Goal: Task Accomplishment & Management: Use online tool/utility

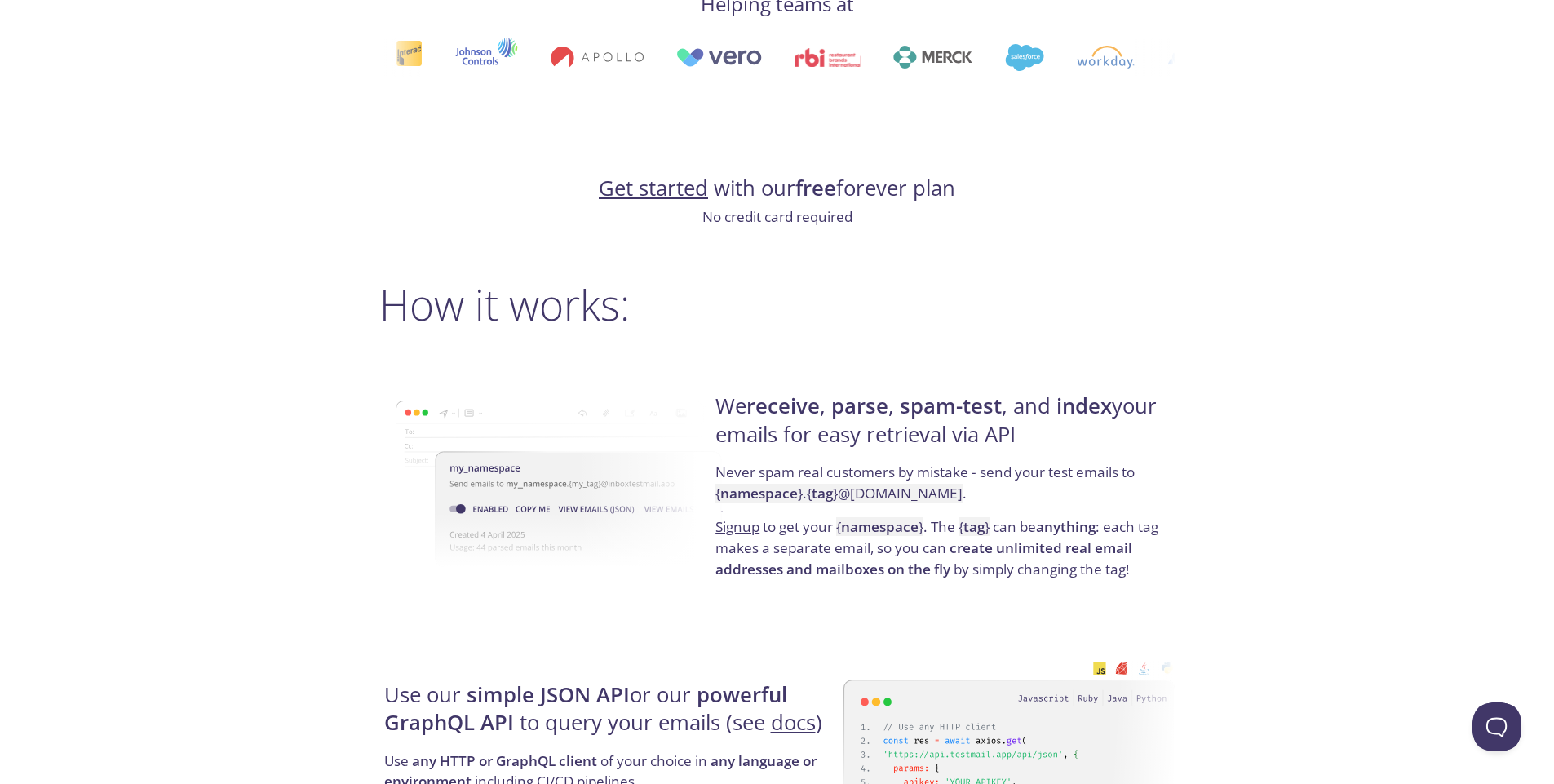
scroll to position [926, 0]
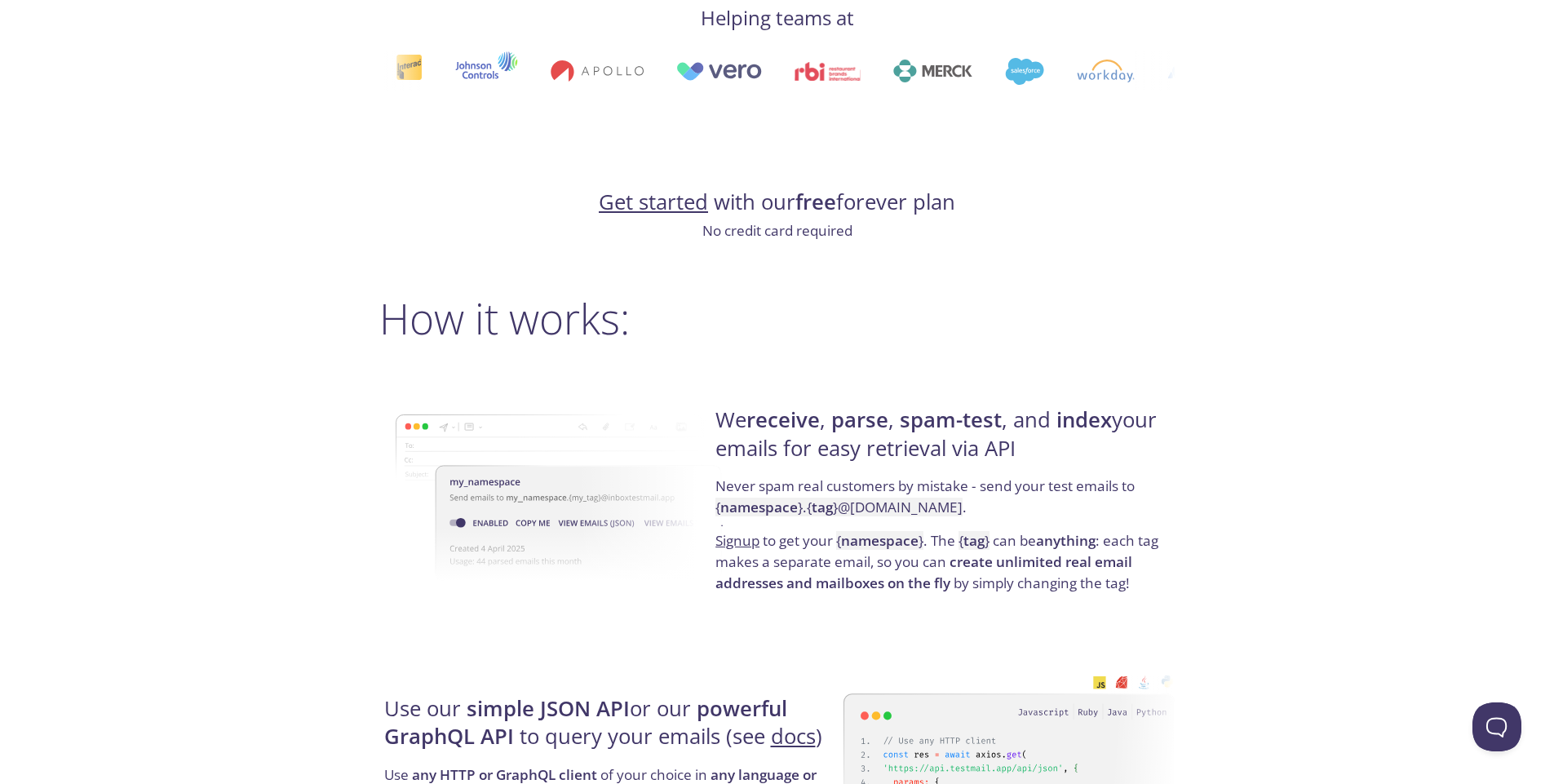
click at [661, 204] on link "Get started" at bounding box center [653, 202] width 110 height 29
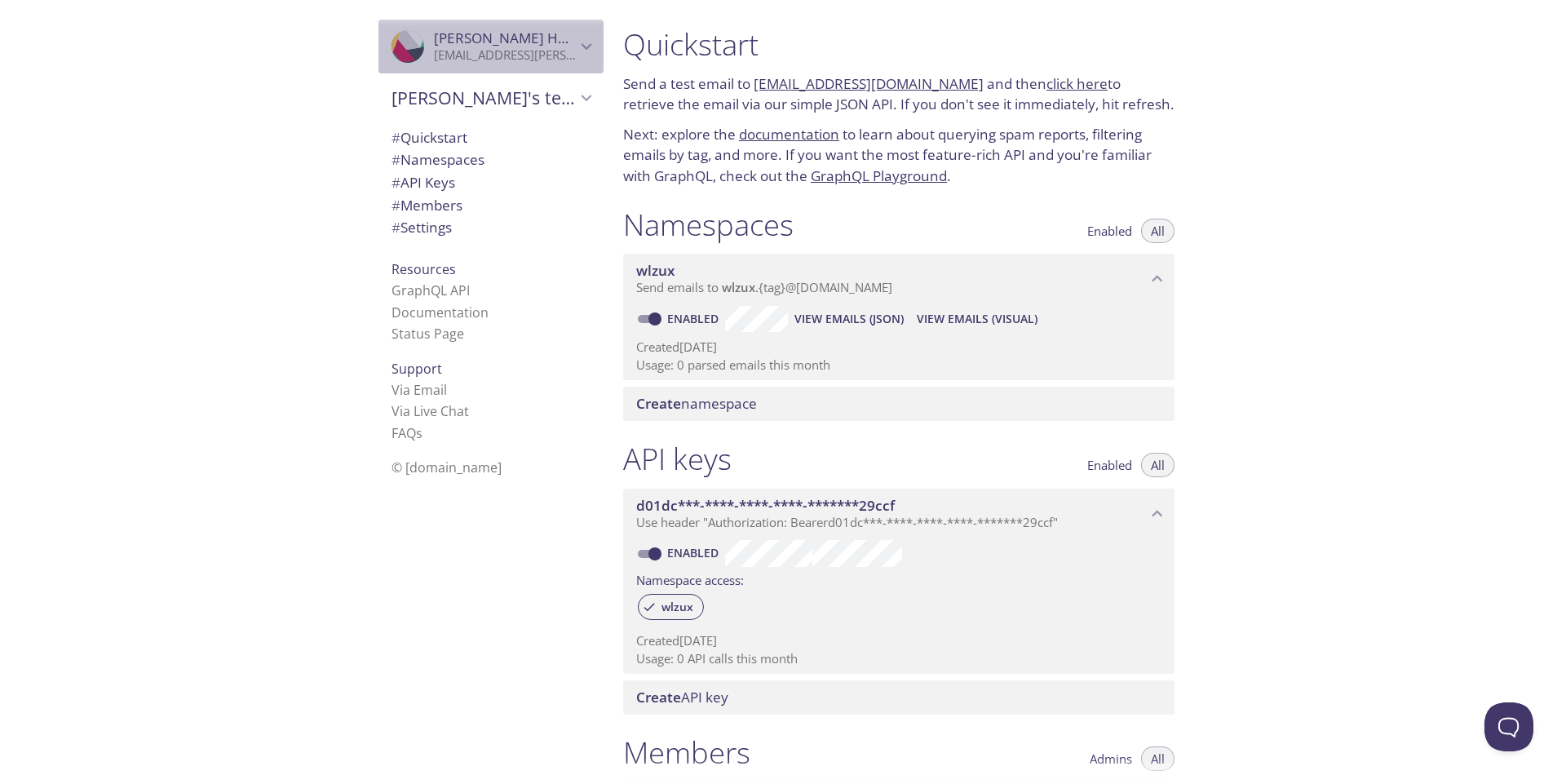
click at [521, 43] on span "[PERSON_NAME]" at bounding box center [504, 38] width 142 height 18
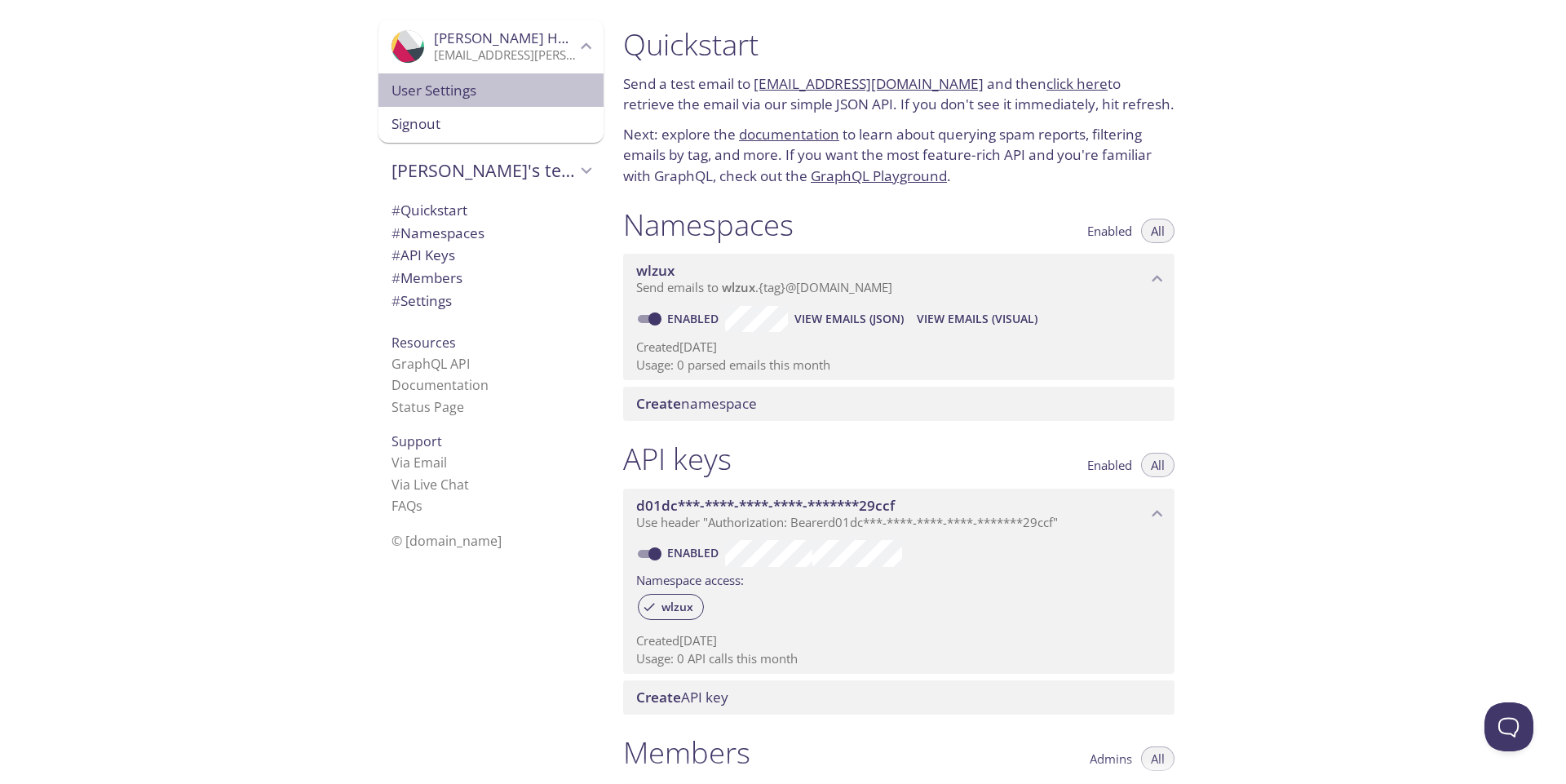
click at [444, 89] on span "User Settings" at bounding box center [491, 91] width 199 height 21
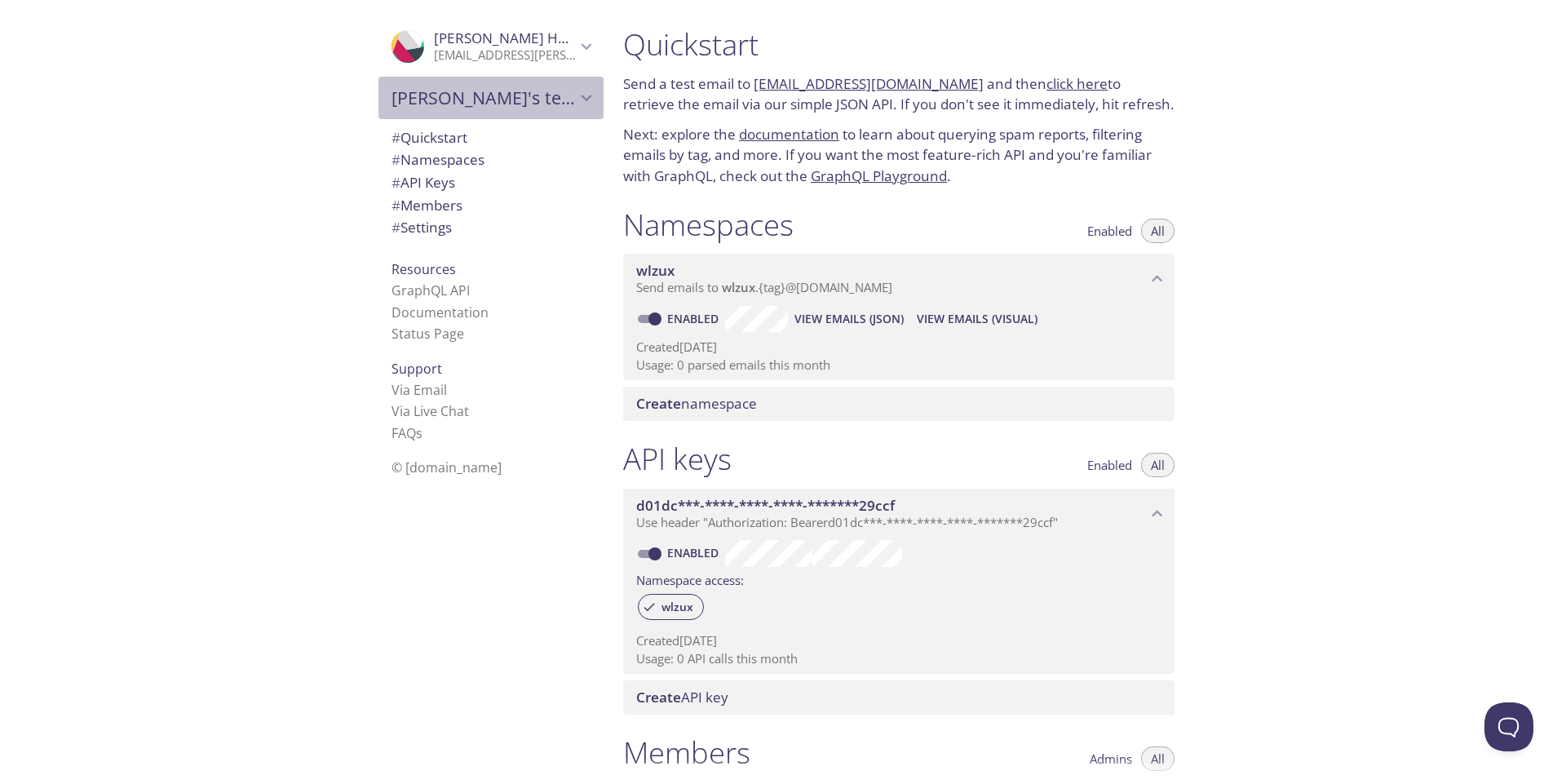
click at [457, 105] on span "[PERSON_NAME]'s team" at bounding box center [484, 98] width 185 height 23
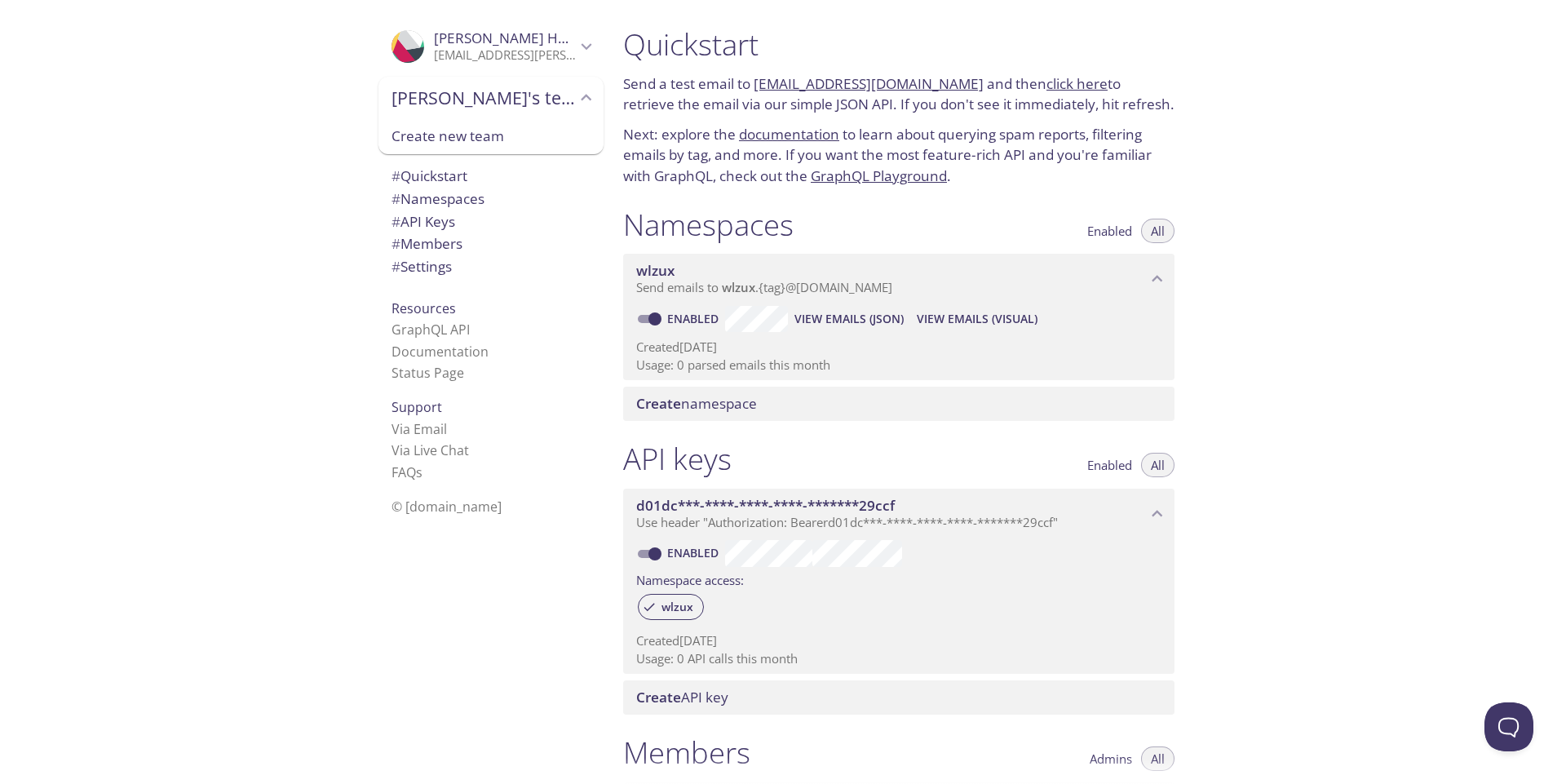
click at [201, 312] on div ".cls-1 { fill: #6d5ca8; } .cls-2 { fill: #3fc191; } .cls-3 { fill: #3b4752; } .…" at bounding box center [305, 392] width 610 height 784
click at [828, 318] on span "View Emails (JSON)" at bounding box center [849, 319] width 110 height 20
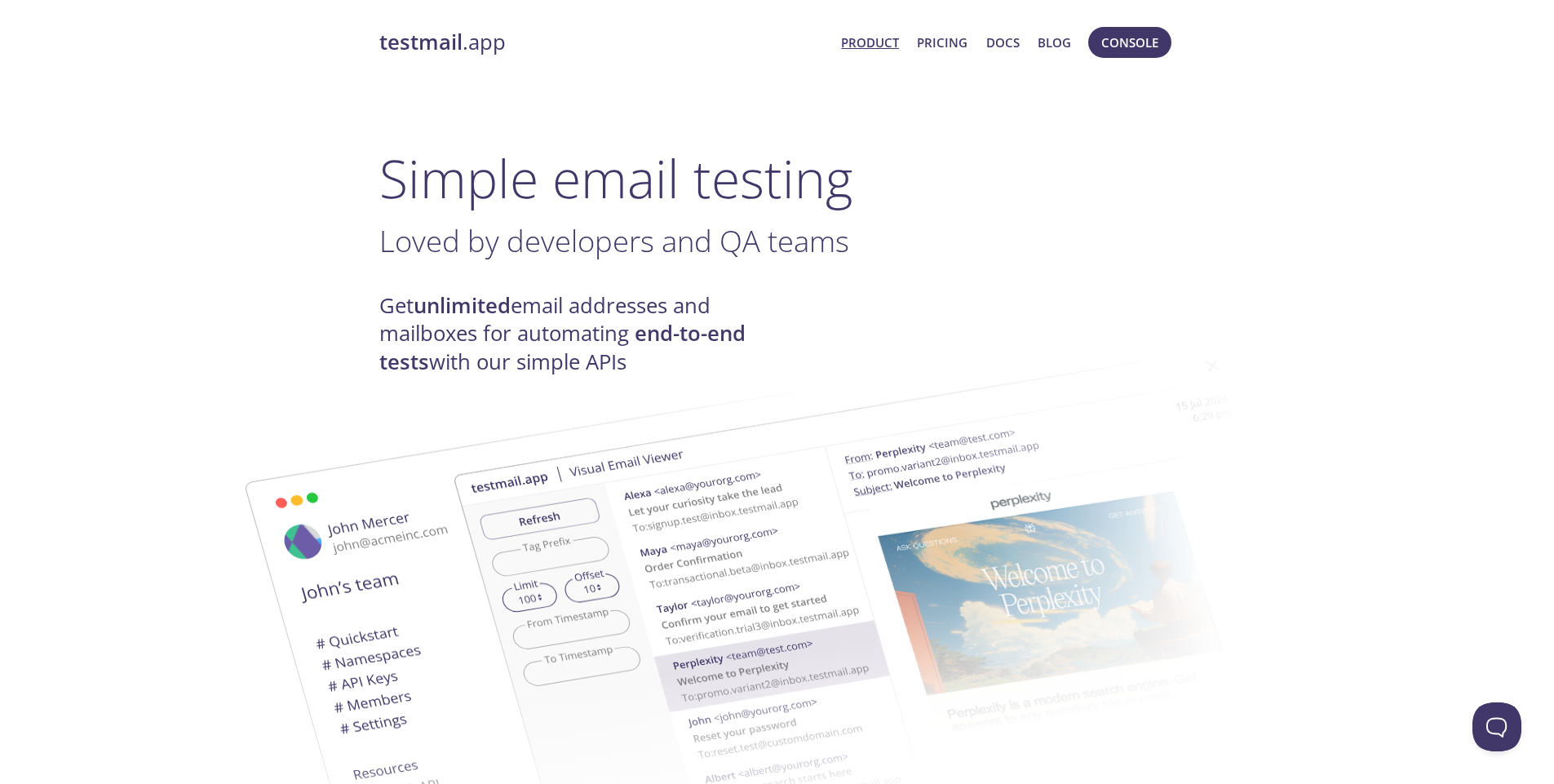
click at [445, 314] on strong "unlimited" at bounding box center [462, 305] width 97 height 29
drag, startPoint x: 393, startPoint y: 326, endPoint x: 624, endPoint y: 305, distance: 232.0
click at [624, 305] on h4 "Get unlimited email addresses and mailboxes for automating end-to-end tests wit…" at bounding box center [578, 334] width 398 height 84
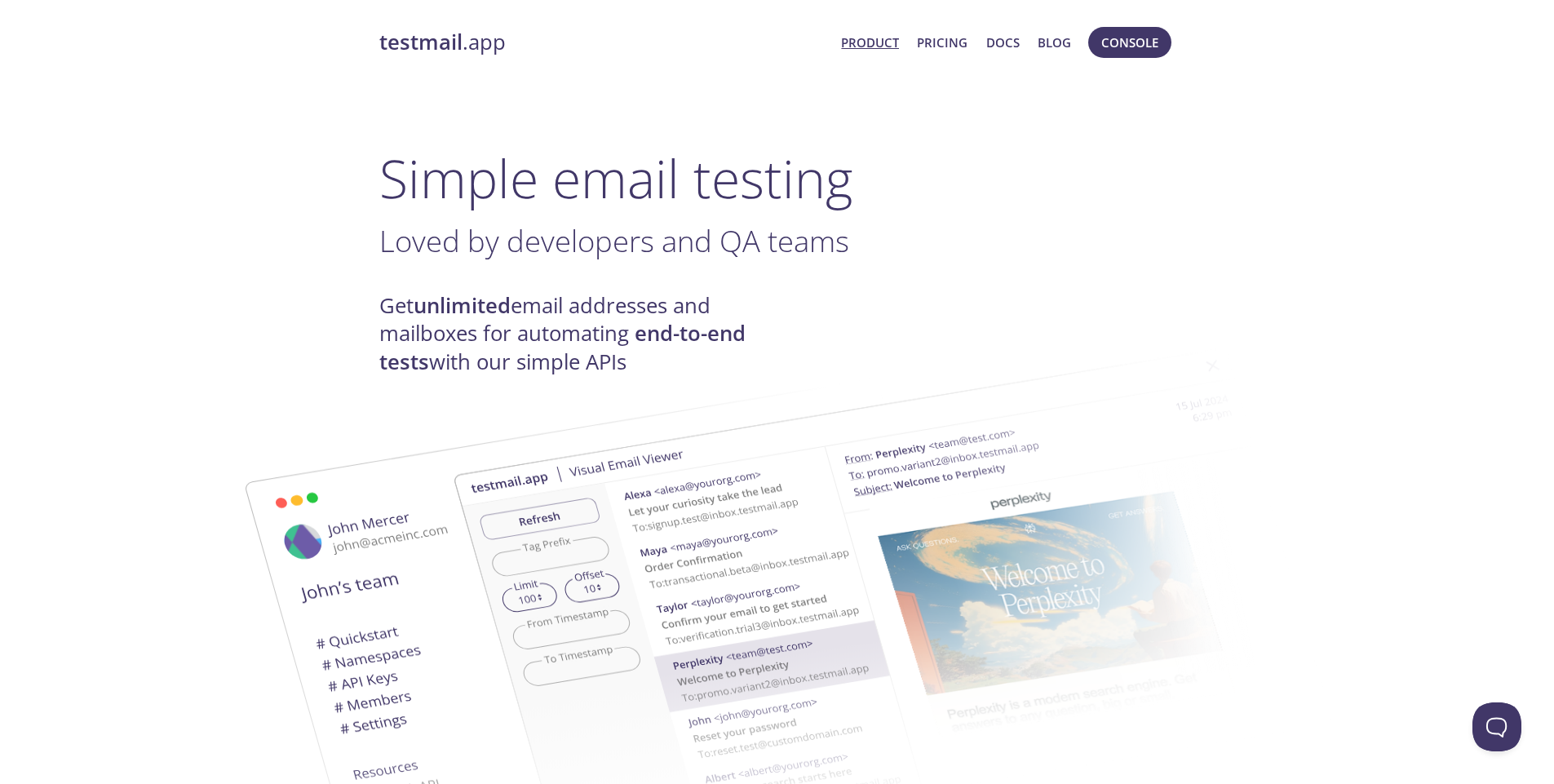
click at [462, 34] on link "testmail .app" at bounding box center [604, 42] width 450 height 28
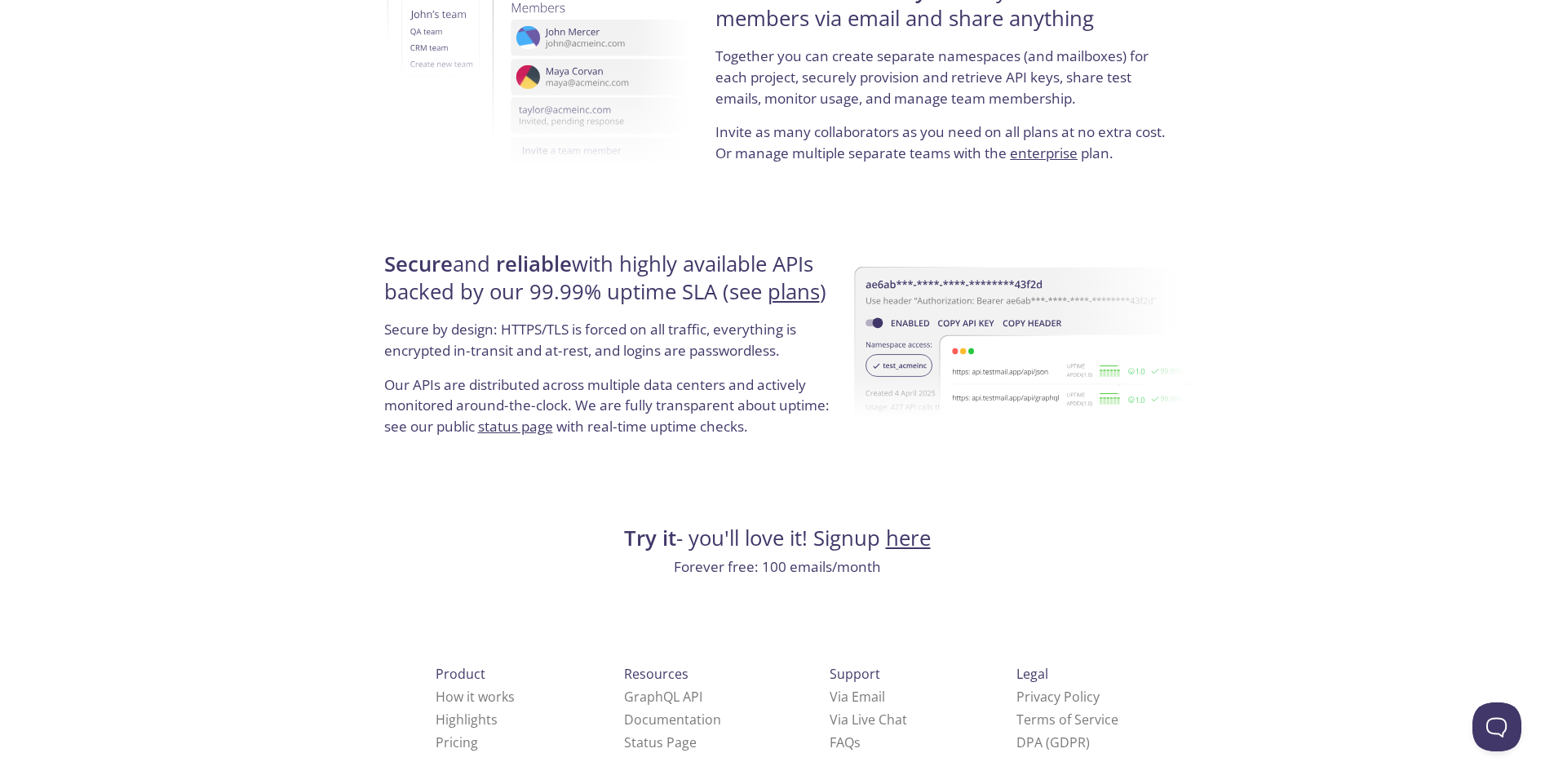
scroll to position [2945, 0]
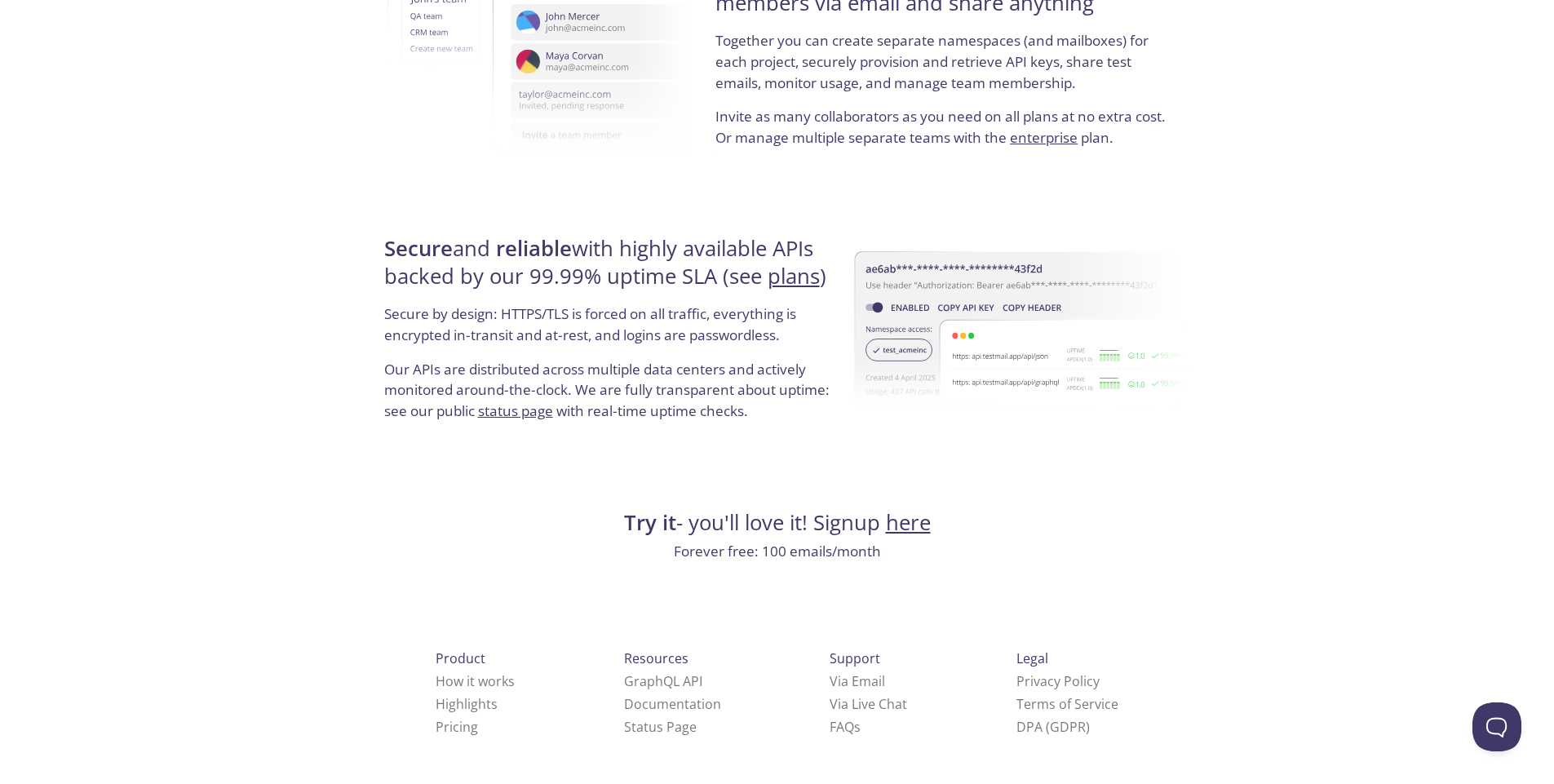
click at [892, 529] on link "here" at bounding box center [908, 523] width 45 height 29
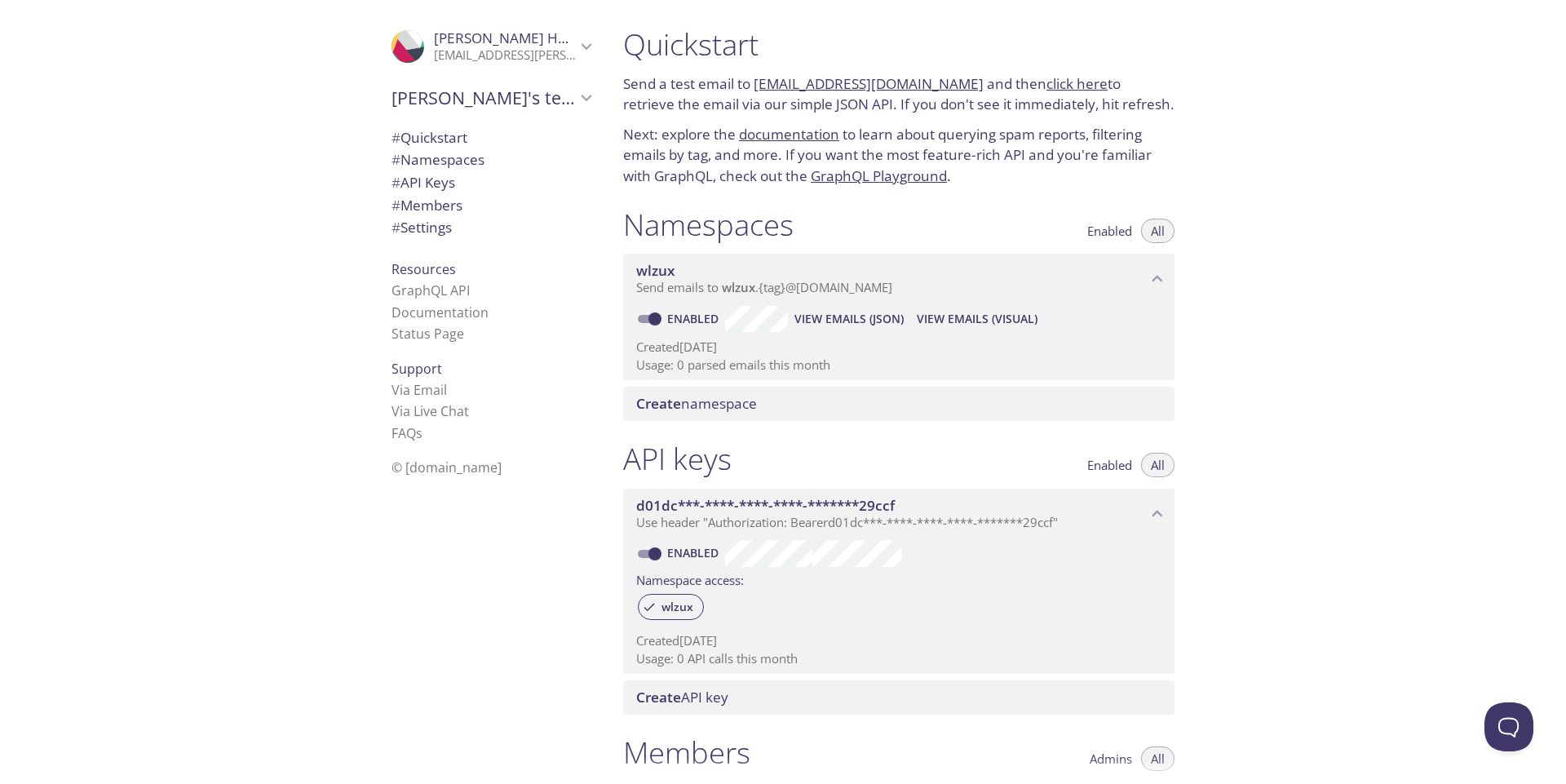
click at [828, 89] on link "[EMAIL_ADDRESS][DOMAIN_NAME]" at bounding box center [869, 83] width 230 height 19
click at [902, 94] on p "Send a test email to wlzux.test@inbox.testmail.app and then click here to retri…" at bounding box center [899, 94] width 551 height 42
click at [900, 87] on link "[EMAIL_ADDRESS][DOMAIN_NAME]" at bounding box center [869, 83] width 230 height 19
click at [1047, 87] on link "click here" at bounding box center [1077, 83] width 62 height 19
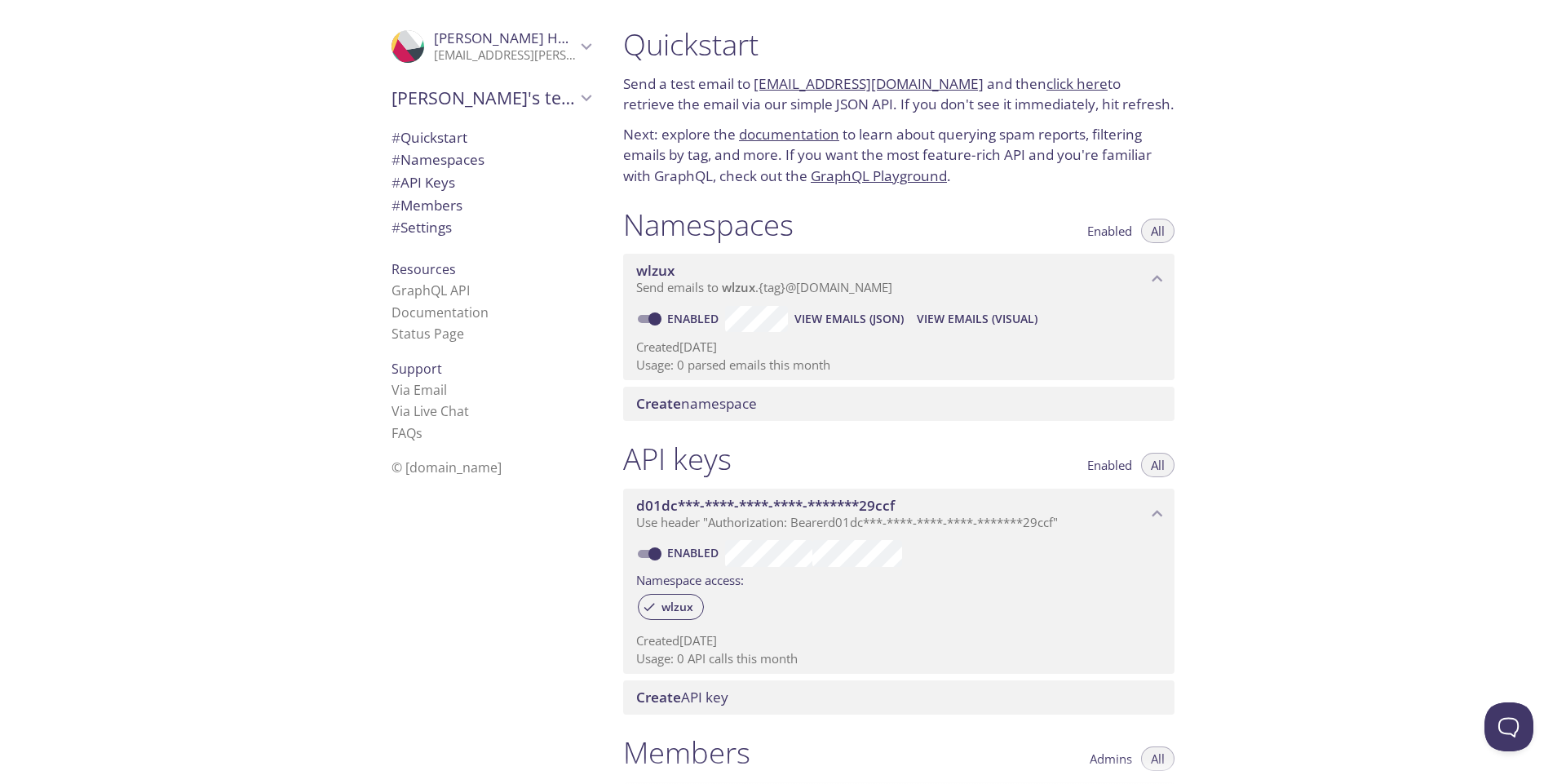
scroll to position [375, 0]
